Goal: Book appointment/travel/reservation

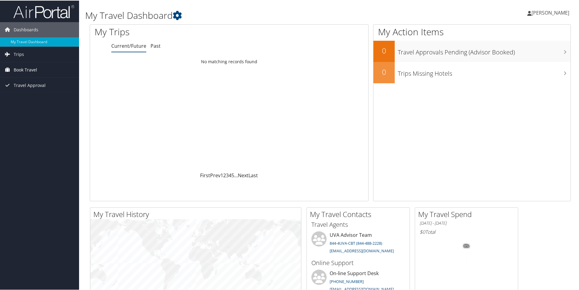
click at [44, 71] on link "Book Travel" at bounding box center [39, 69] width 79 height 15
click at [37, 98] on link "Book/Manage Online Trips" at bounding box center [39, 99] width 79 height 9
click at [57, 96] on link "Book/Manage Online Trips" at bounding box center [39, 99] width 79 height 9
